Goal: Navigation & Orientation: Find specific page/section

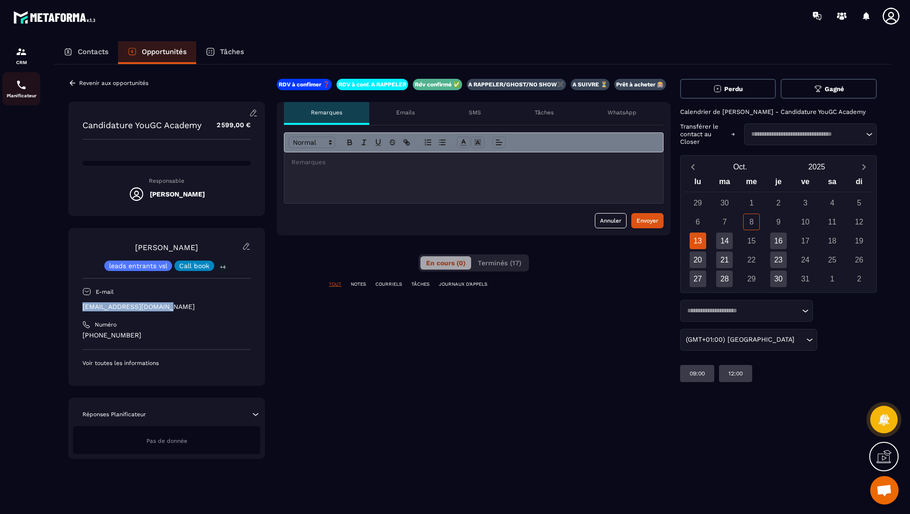
scroll to position [376, 0]
click at [11, 54] on div "CRM" at bounding box center [21, 55] width 38 height 19
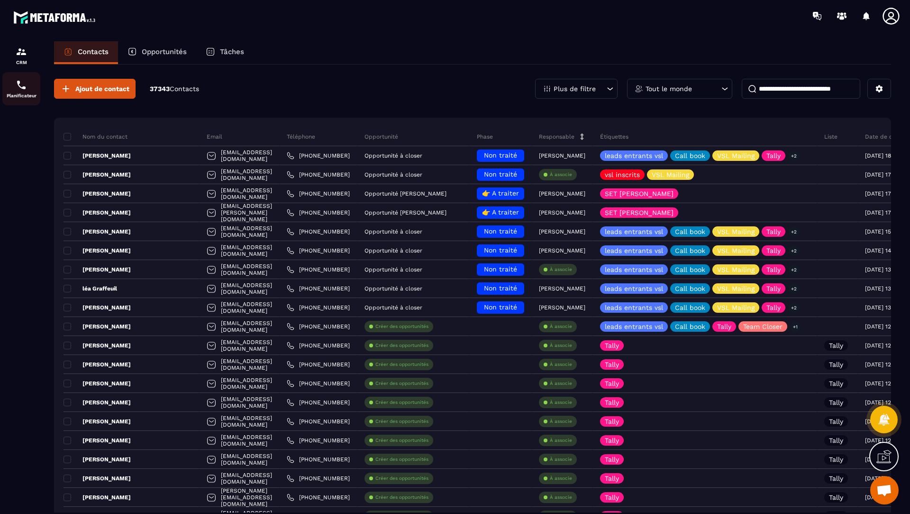
click at [18, 95] on p "Planificateur" at bounding box center [21, 95] width 38 height 5
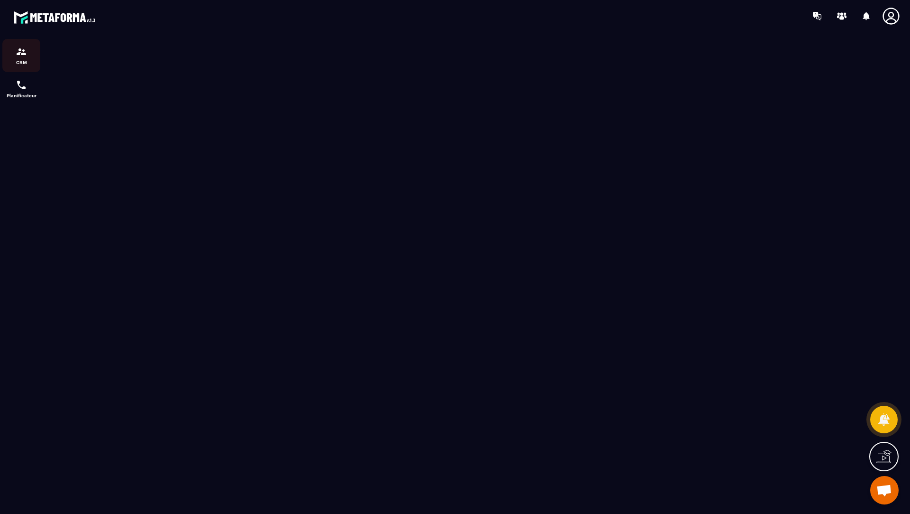
click at [17, 63] on p "CRM" at bounding box center [21, 62] width 38 height 5
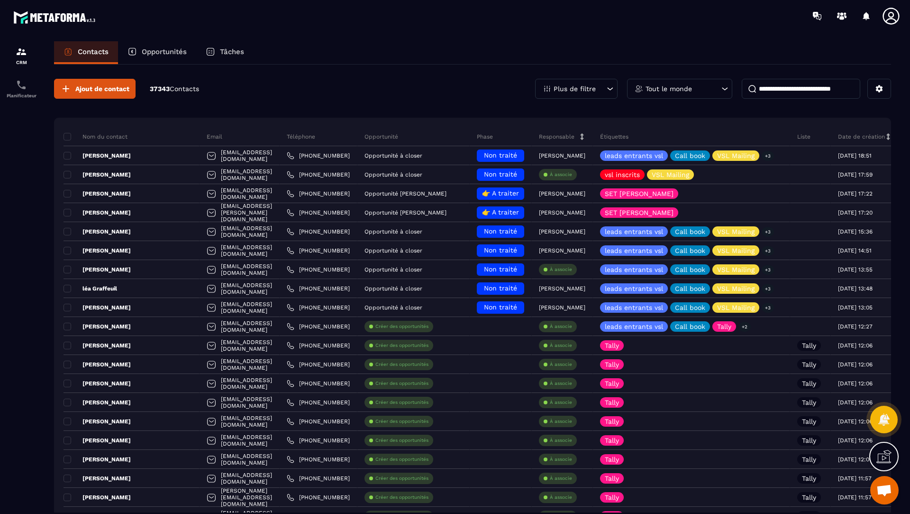
click at [161, 54] on p "Opportunités" at bounding box center [164, 51] width 45 height 9
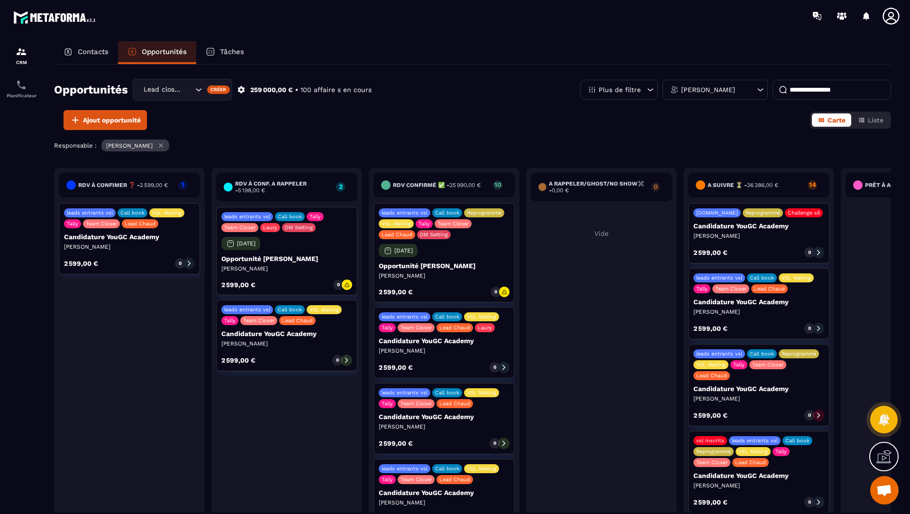
click at [295, 341] on p "[PERSON_NAME]" at bounding box center [286, 344] width 131 height 8
click at [345, 359] on icon at bounding box center [346, 360] width 7 height 7
click at [347, 358] on icon at bounding box center [346, 360] width 7 height 7
